Goal: Find specific fact: Find specific fact

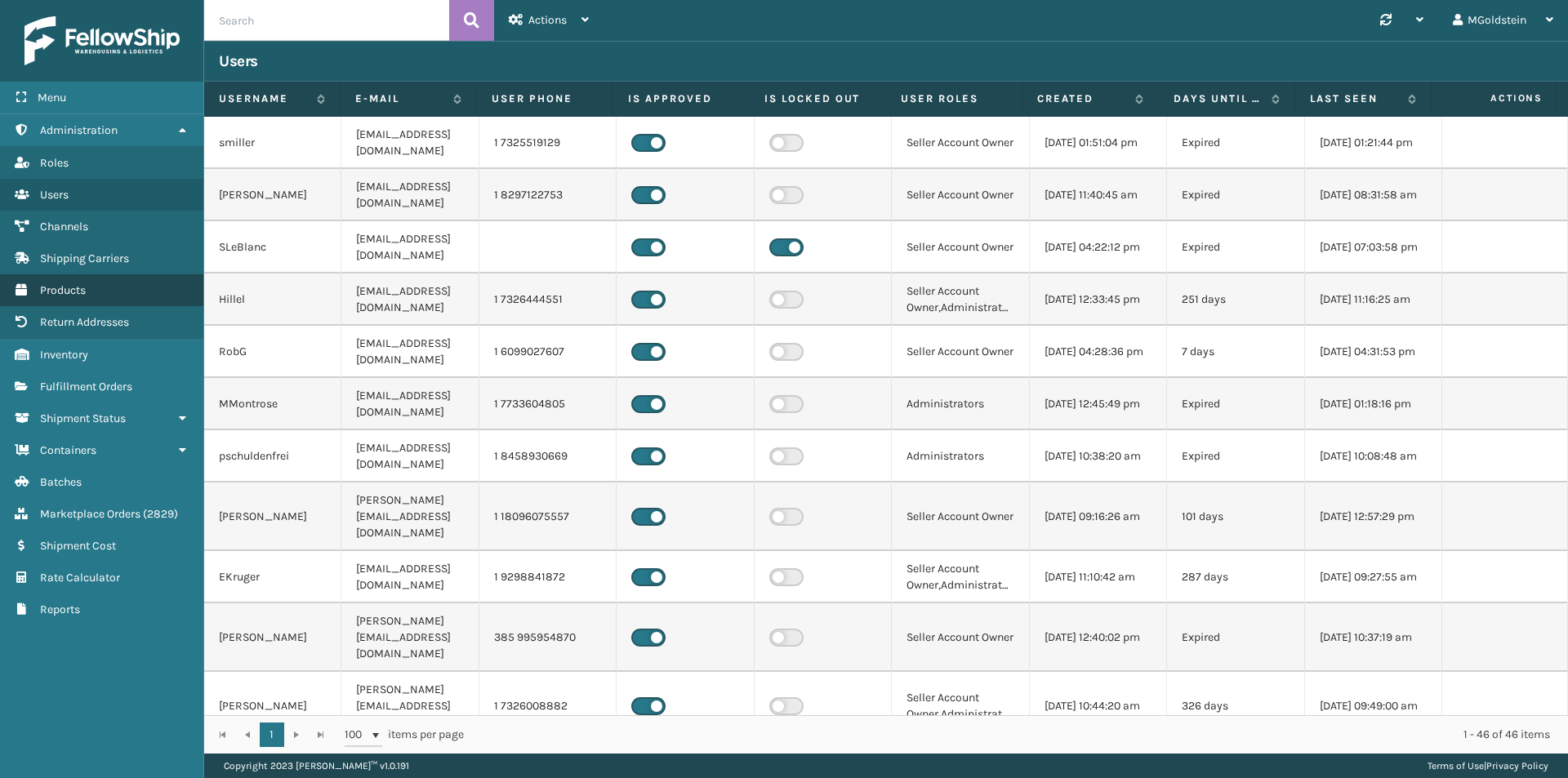
click at [72, 292] on span "Products" at bounding box center [63, 289] width 46 height 14
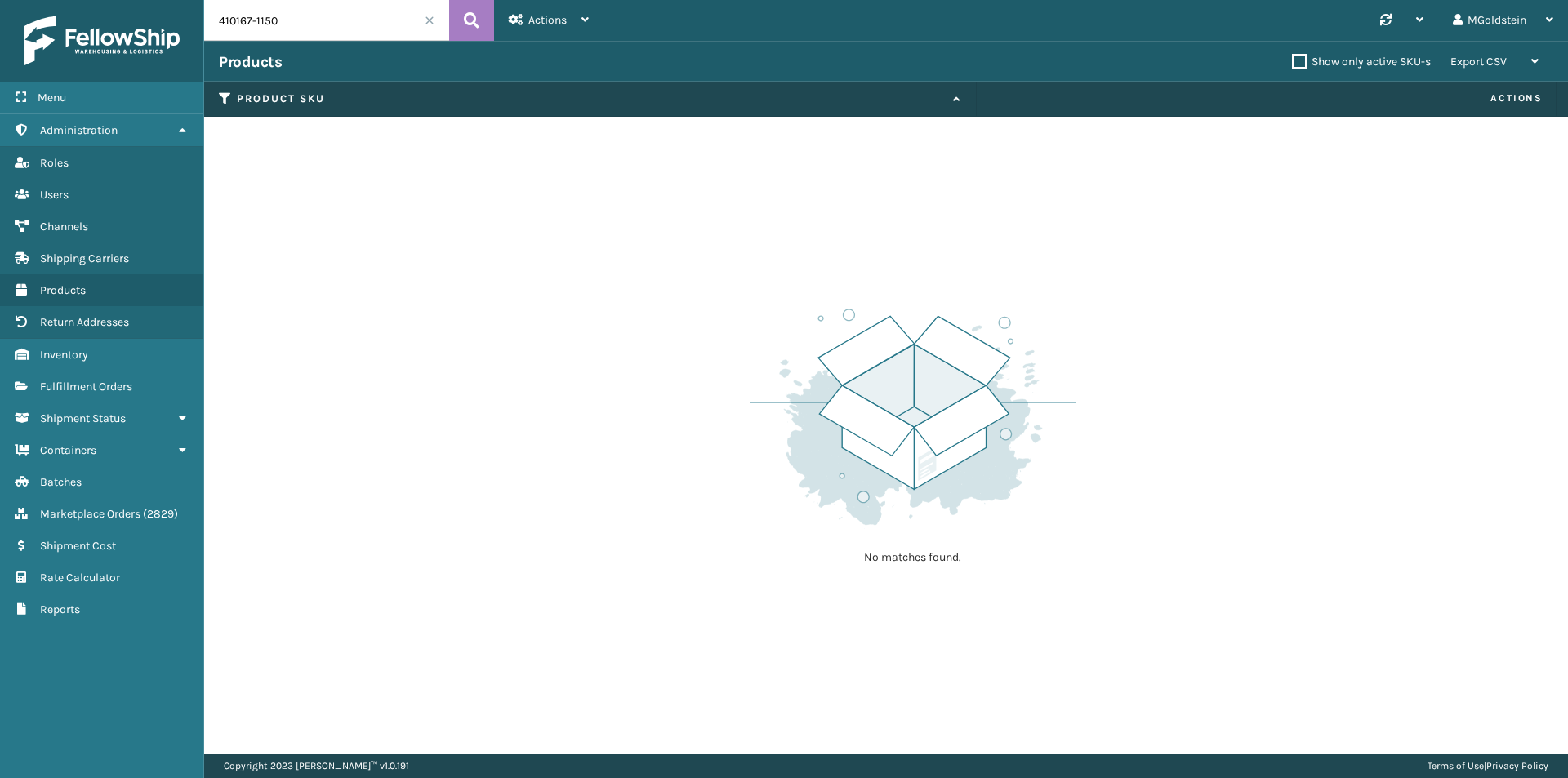
drag, startPoint x: 295, startPoint y: 16, endPoint x: 188, endPoint y: 21, distance: 107.1
click at [188, 0] on div "Menu Administration Roles Users Channels Shipping Carriers Products Return Addr…" at bounding box center [784, 0] width 1568 height 0
type input "cfb-s"
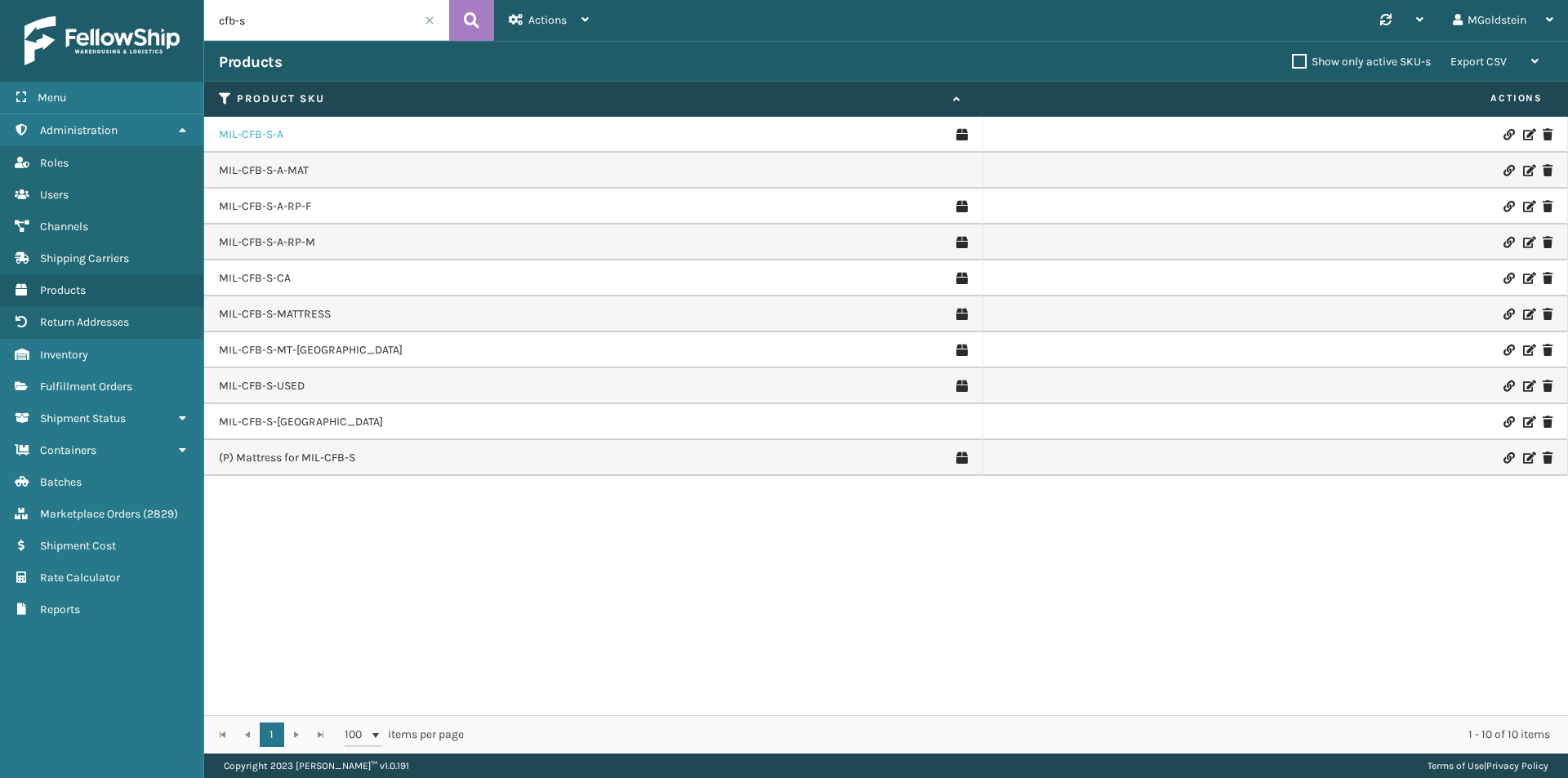
click at [252, 134] on link "MIL-CFB-S-A" at bounding box center [251, 135] width 64 height 17
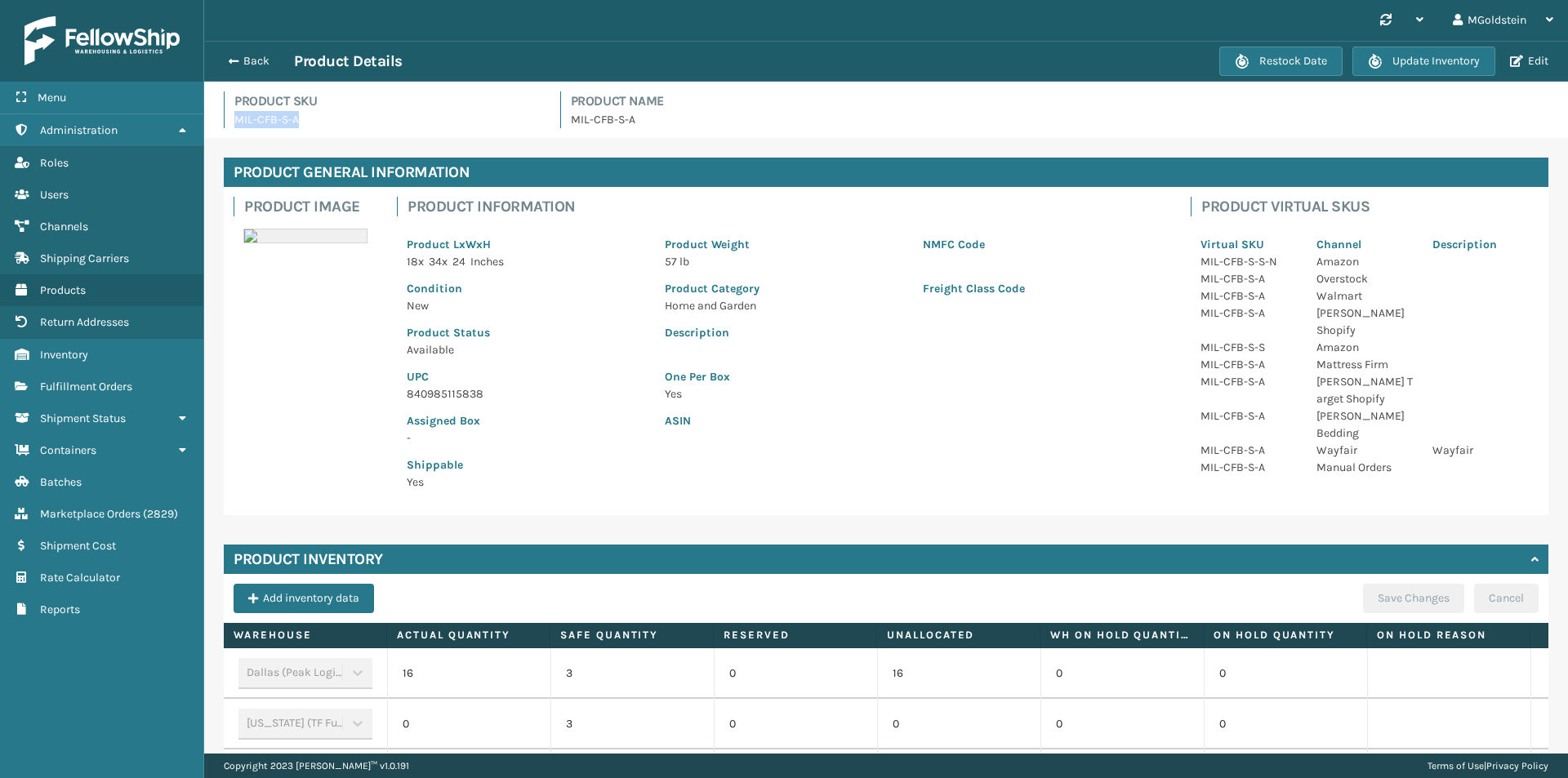
drag, startPoint x: 301, startPoint y: 116, endPoint x: 233, endPoint y: 116, distance: 68.0
click at [233, 116] on div "Product SKU MIL-CFB-S-A" at bounding box center [381, 109] width 317 height 37
copy p "MIL-CFB-S-A"
